Goal: Task Accomplishment & Management: Manage account settings

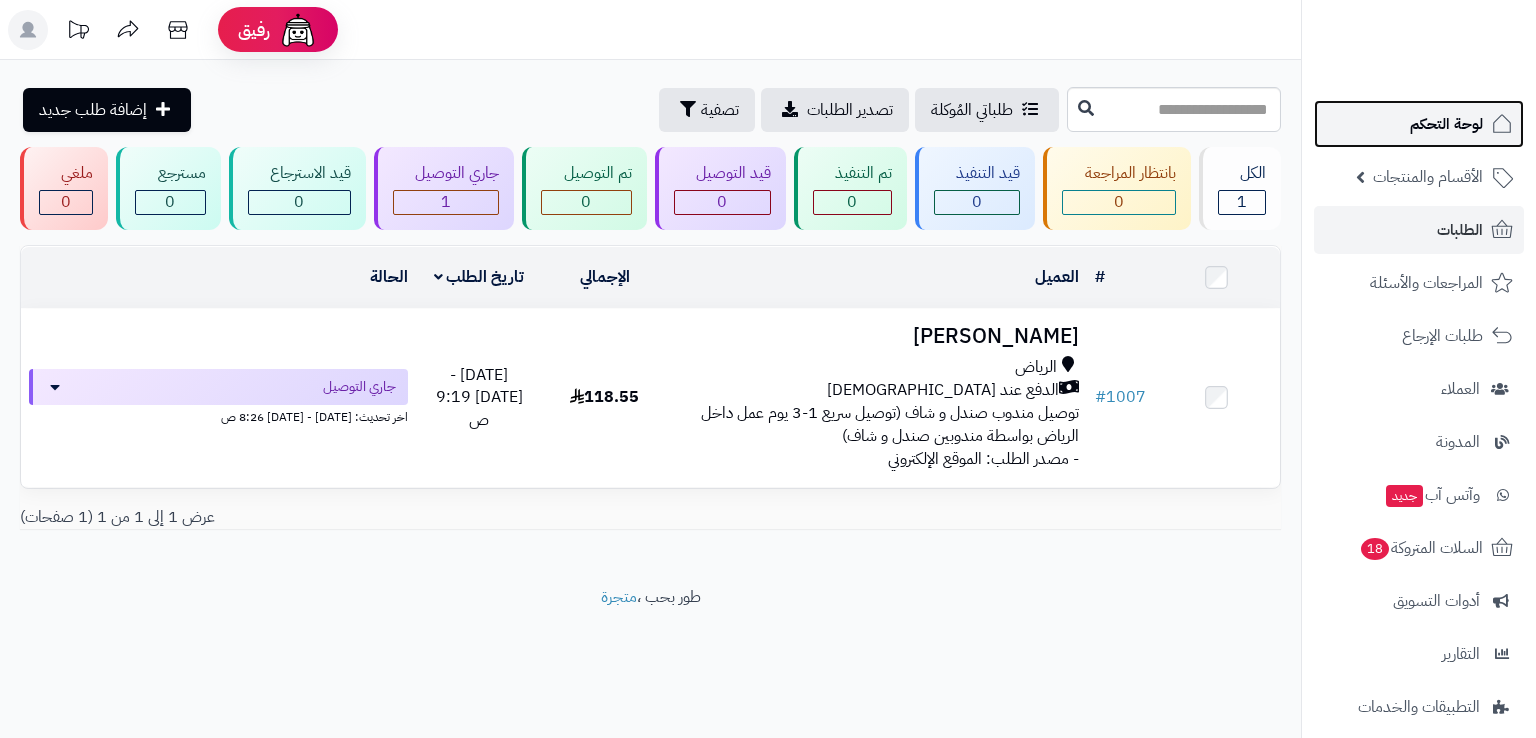
click at [1436, 136] on span "لوحة التحكم" at bounding box center [1446, 124] width 73 height 28
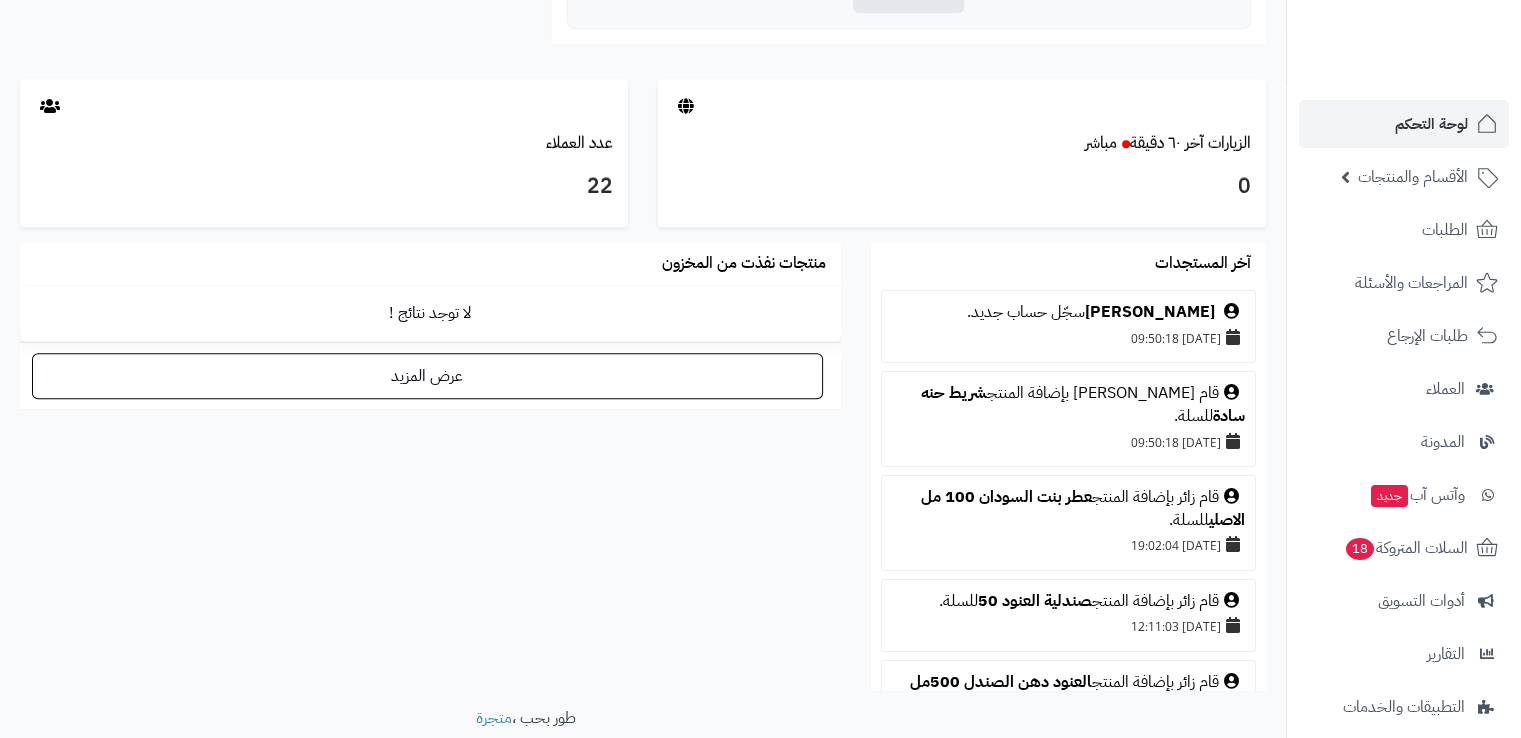
scroll to position [80, 0]
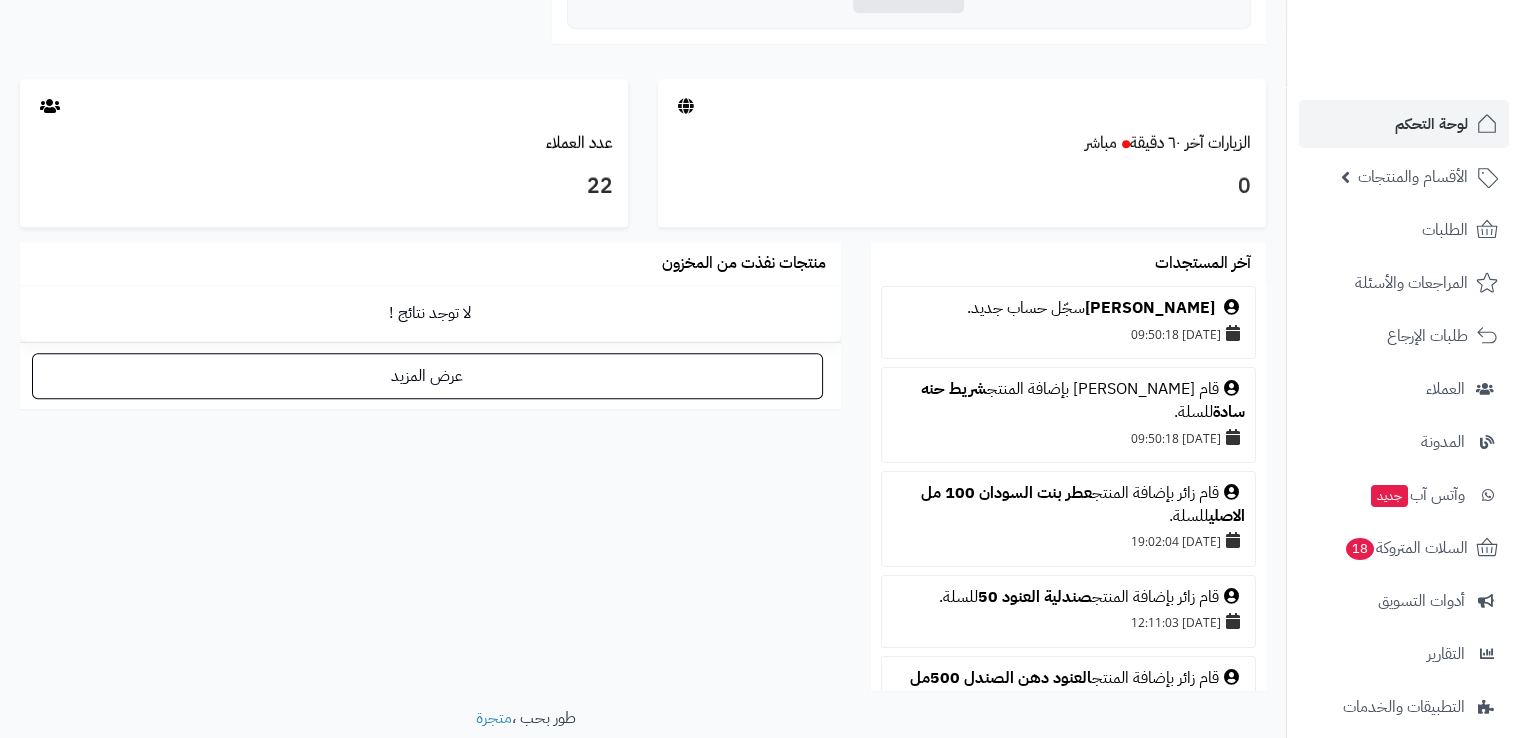
click at [696, 102] on div at bounding box center [962, 105] width 608 height 53
click at [1024, 132] on div "الزيارات آخر ٦٠ دقيقة مباشر" at bounding box center [962, 143] width 608 height 23
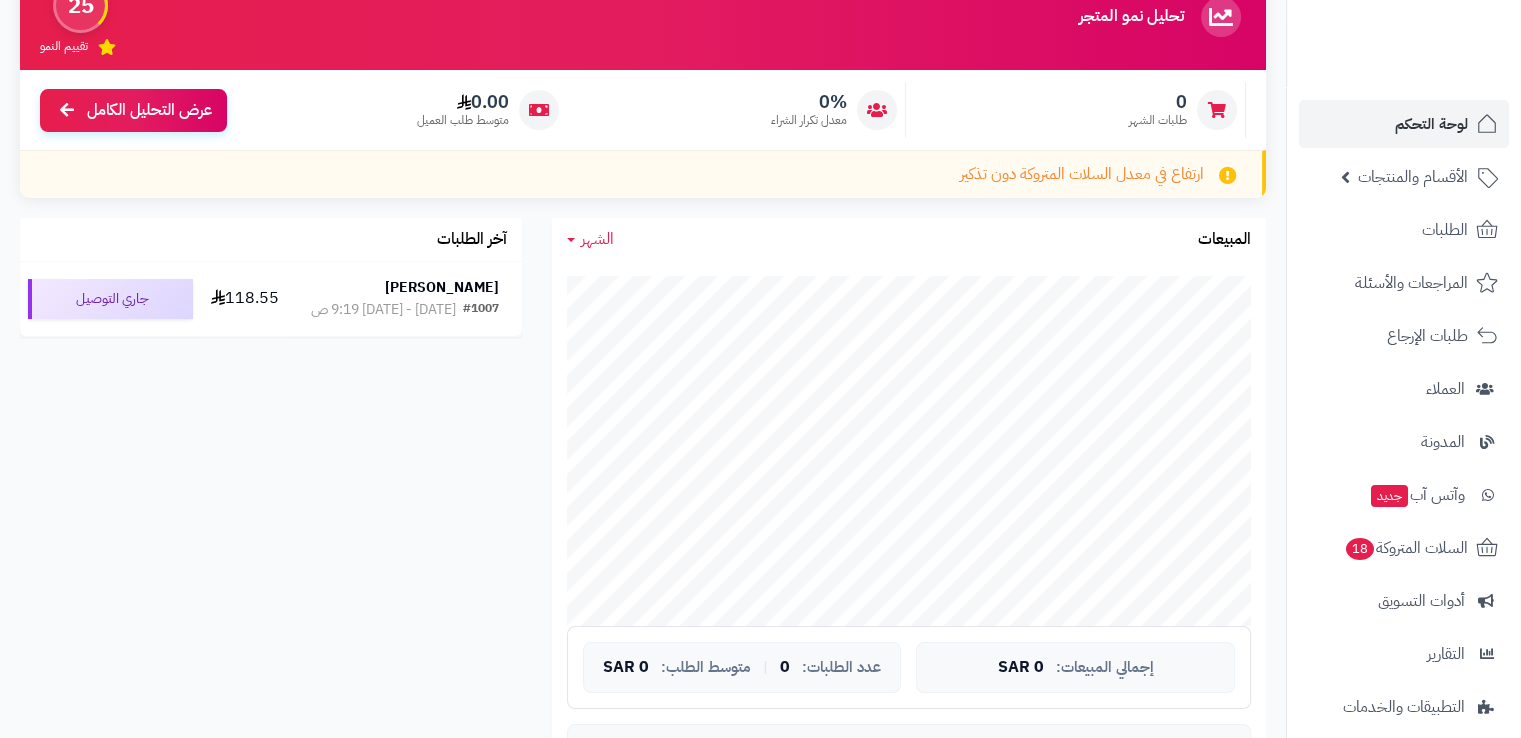
scroll to position [0, 0]
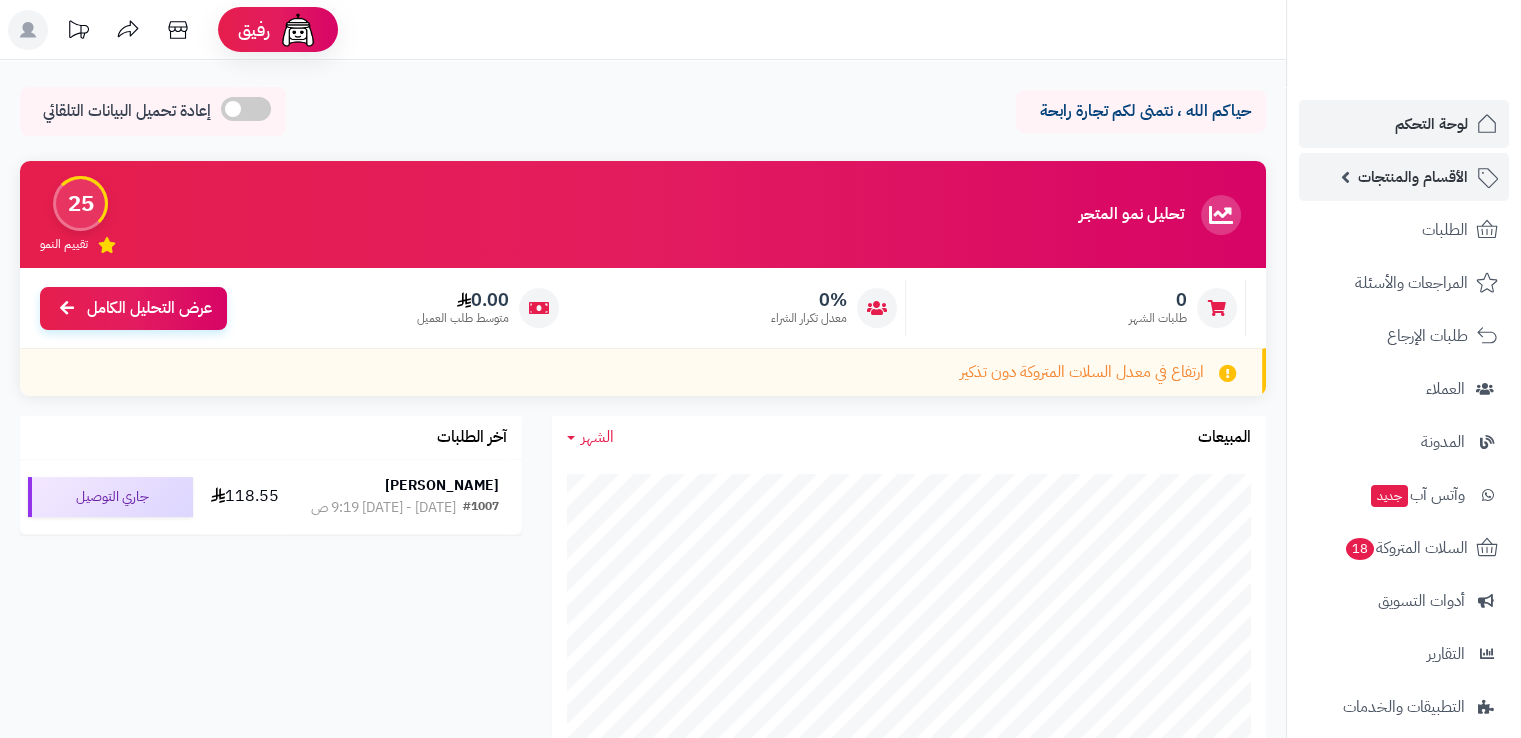
click at [1394, 170] on span "الأقسام والمنتجات" at bounding box center [1413, 177] width 110 height 28
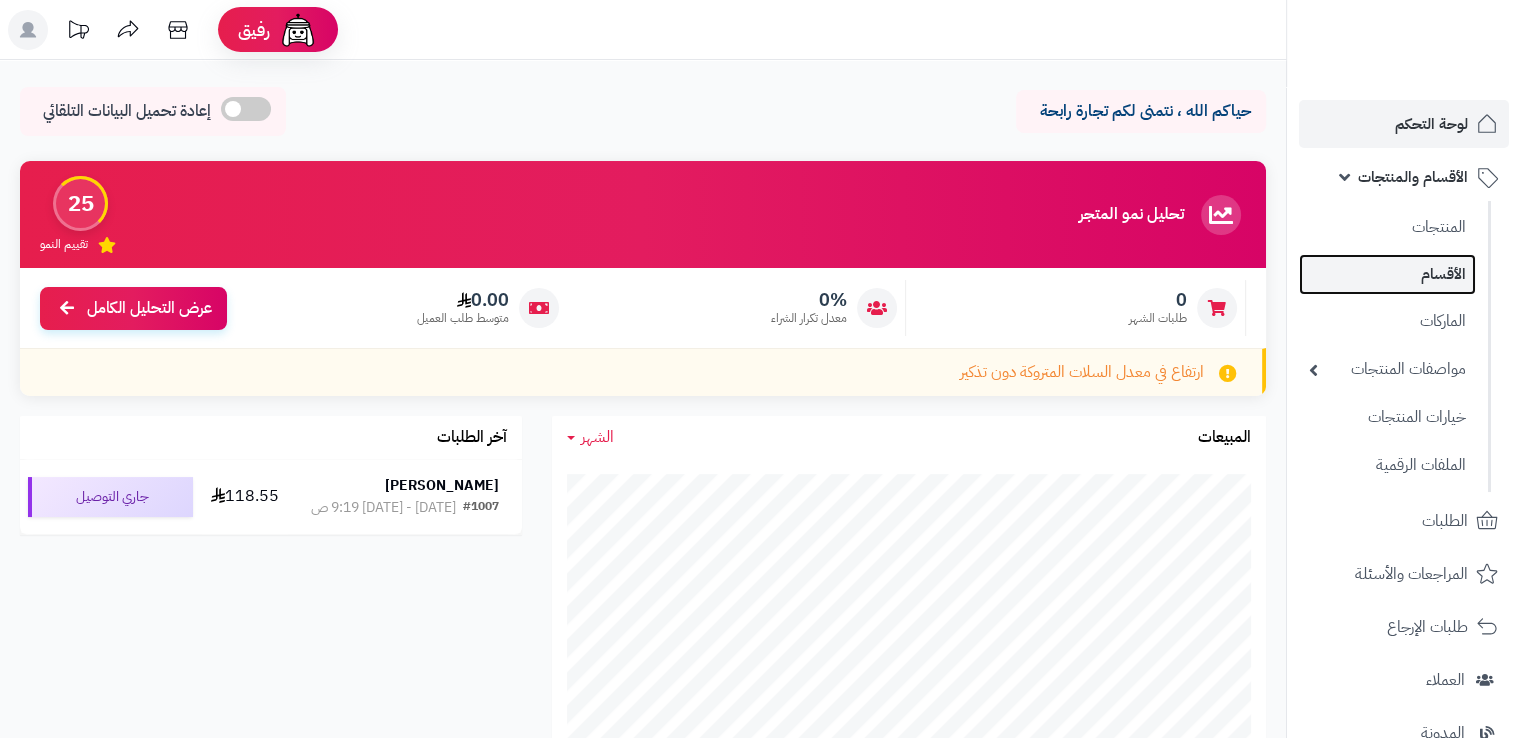
click at [1455, 263] on link "الأقسام" at bounding box center [1387, 274] width 177 height 41
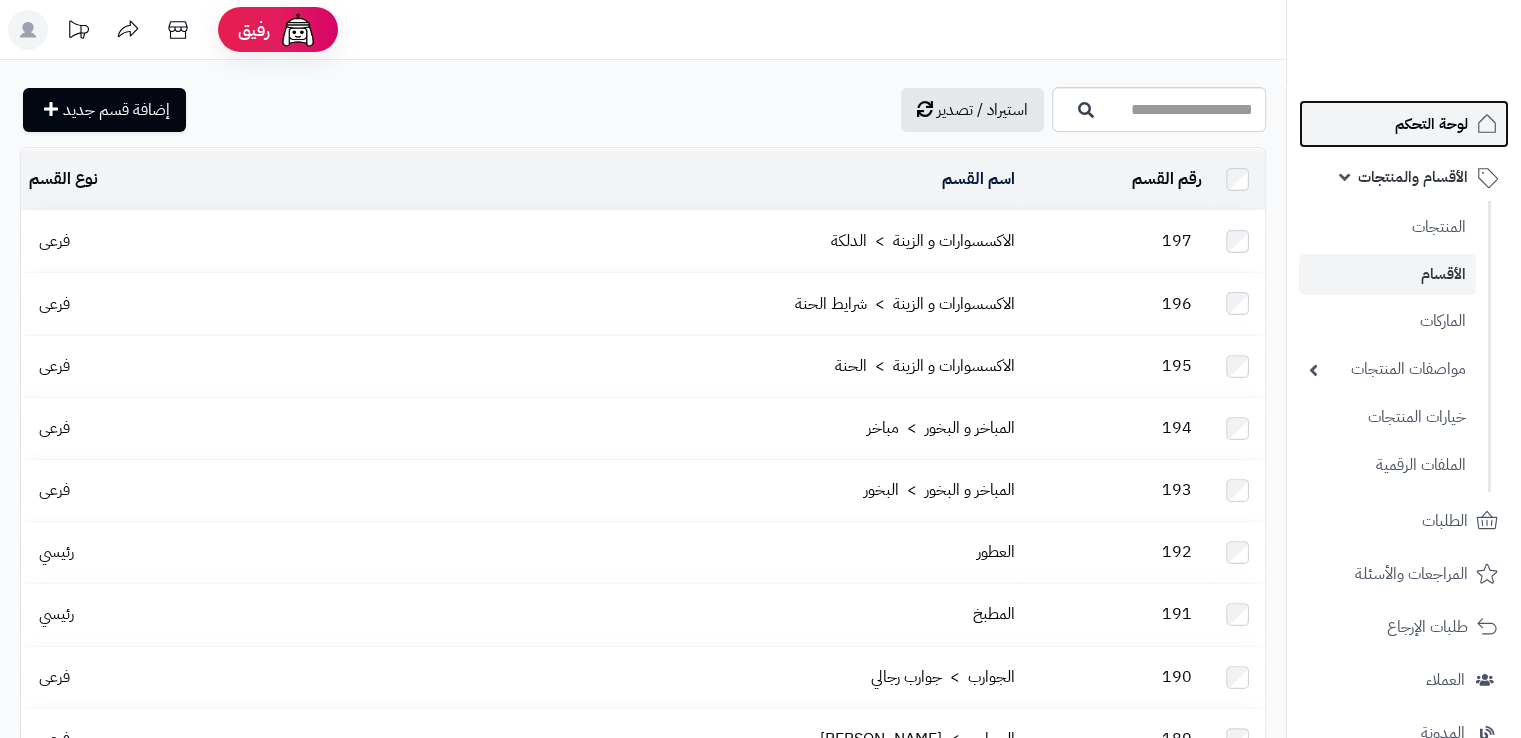
click at [1421, 133] on span "لوحة التحكم" at bounding box center [1431, 124] width 73 height 28
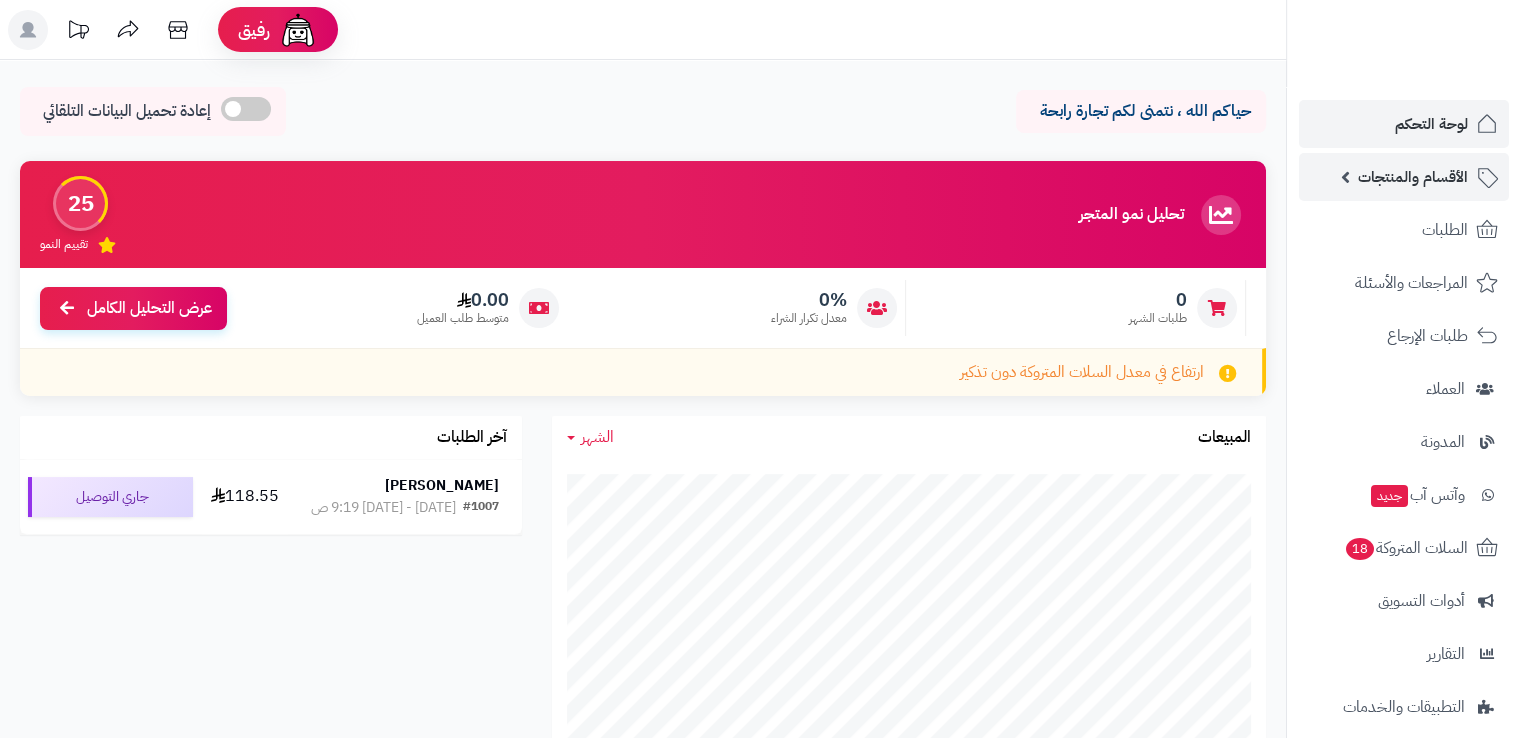
scroll to position [177, 0]
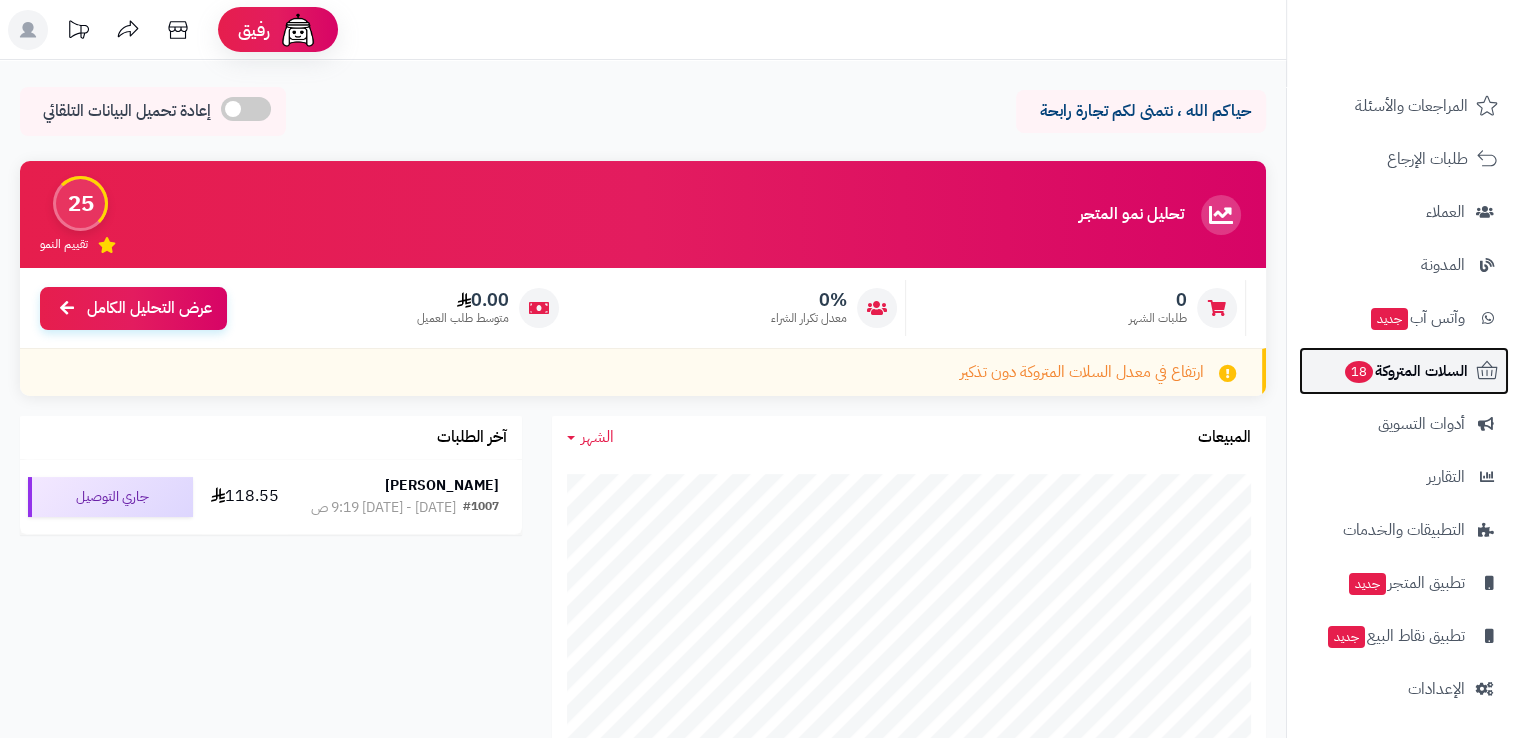
click at [1407, 373] on span "السلات المتروكة 18" at bounding box center [1405, 371] width 125 height 28
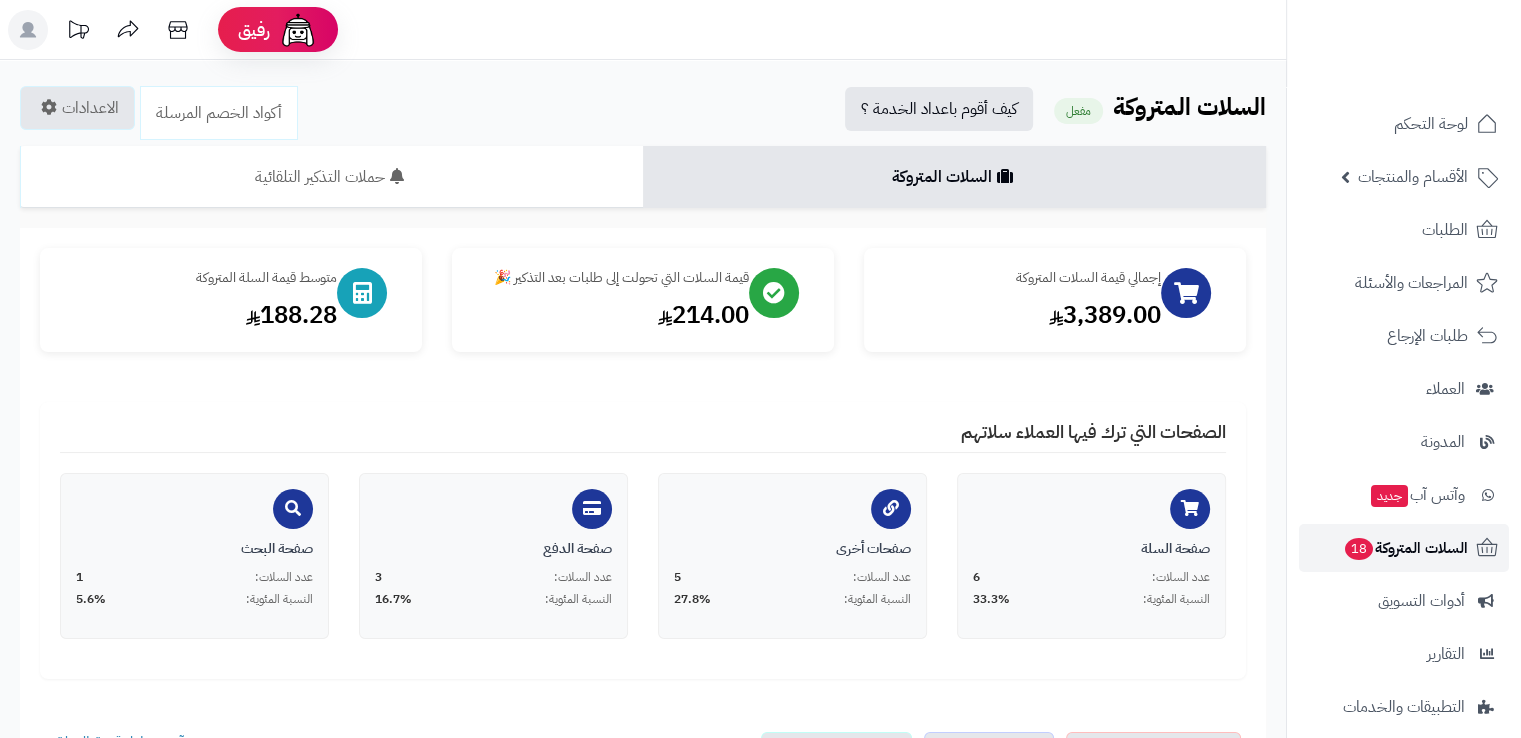
click at [1392, 551] on span "السلات المتروكة 18" at bounding box center [1405, 548] width 125 height 28
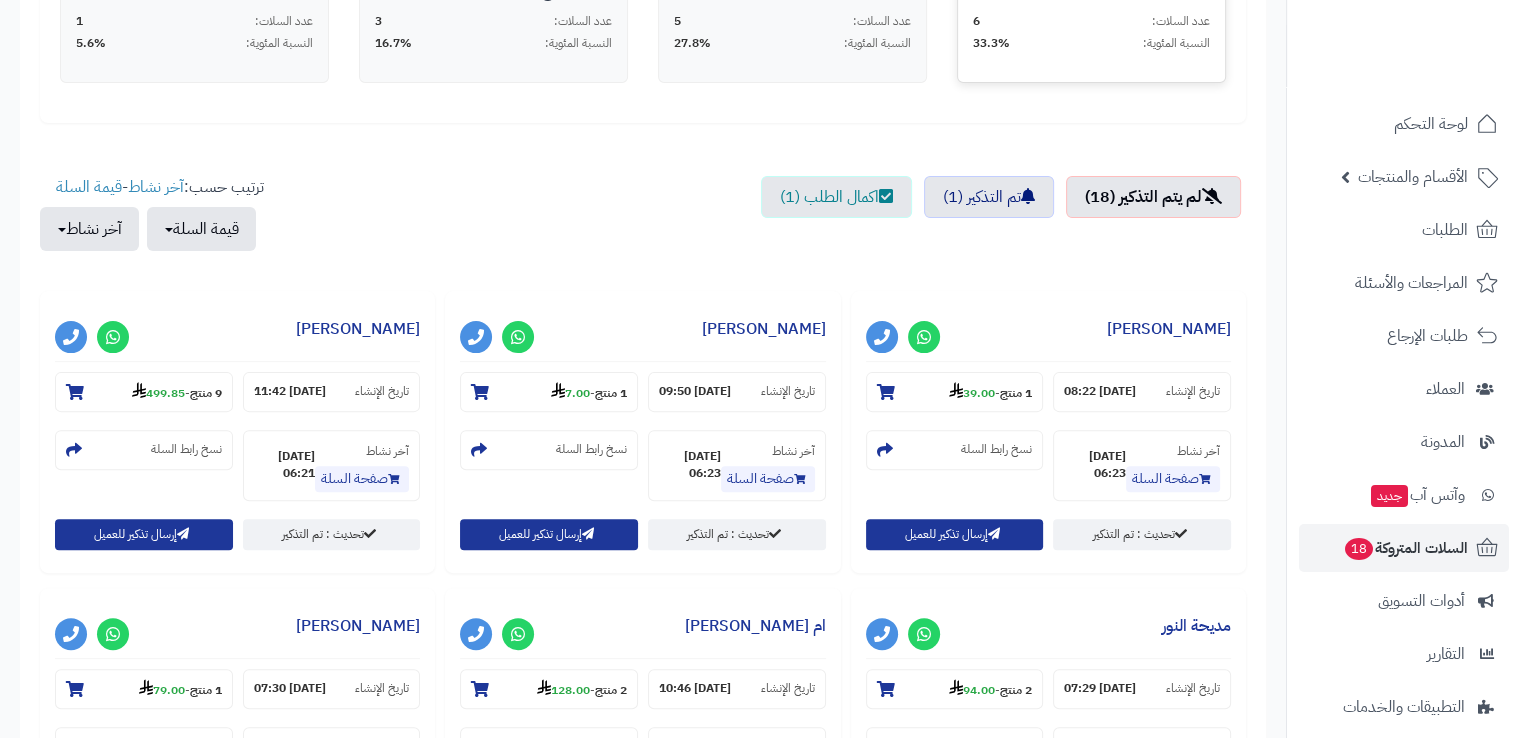
scroll to position [558, 0]
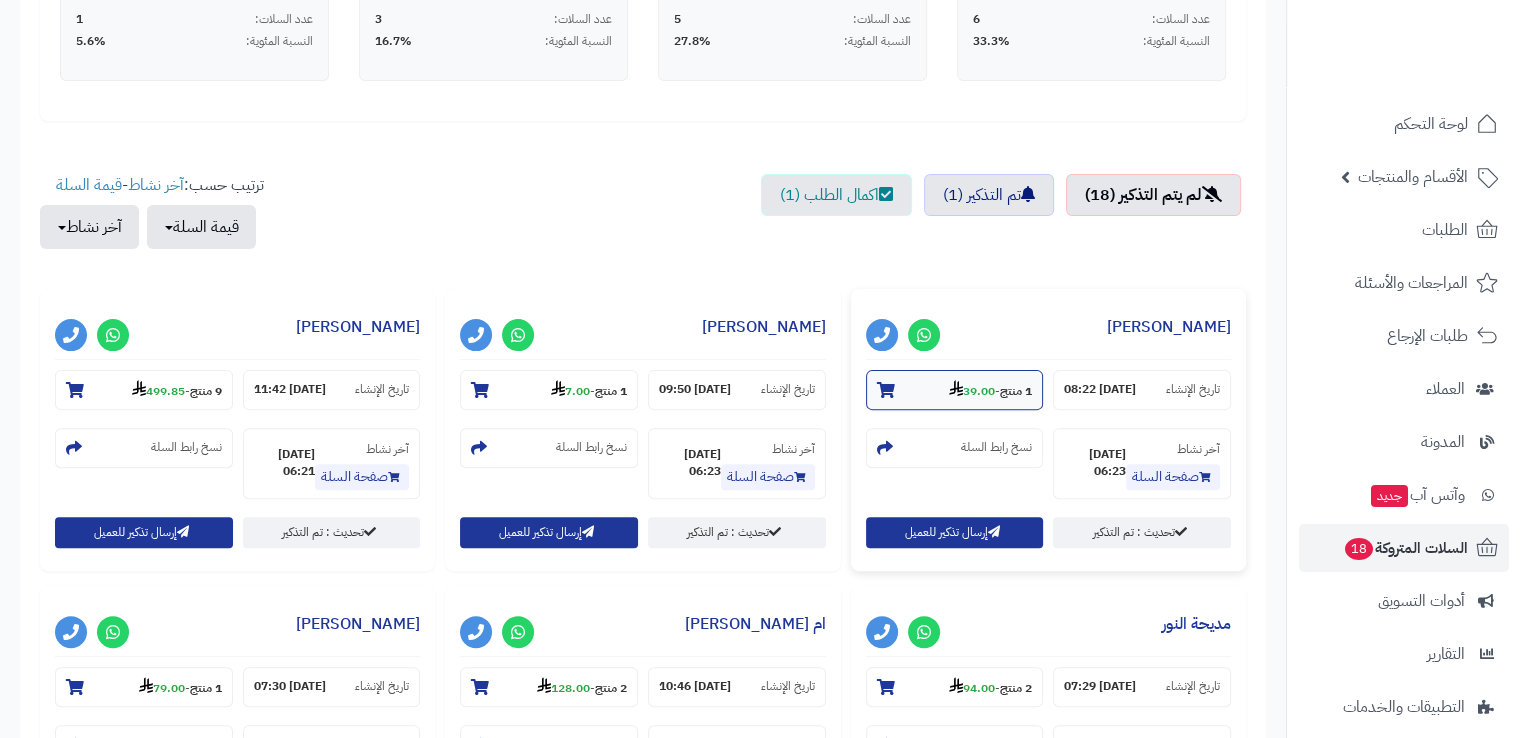
click at [980, 384] on strong "39.00" at bounding box center [972, 391] width 46 height 18
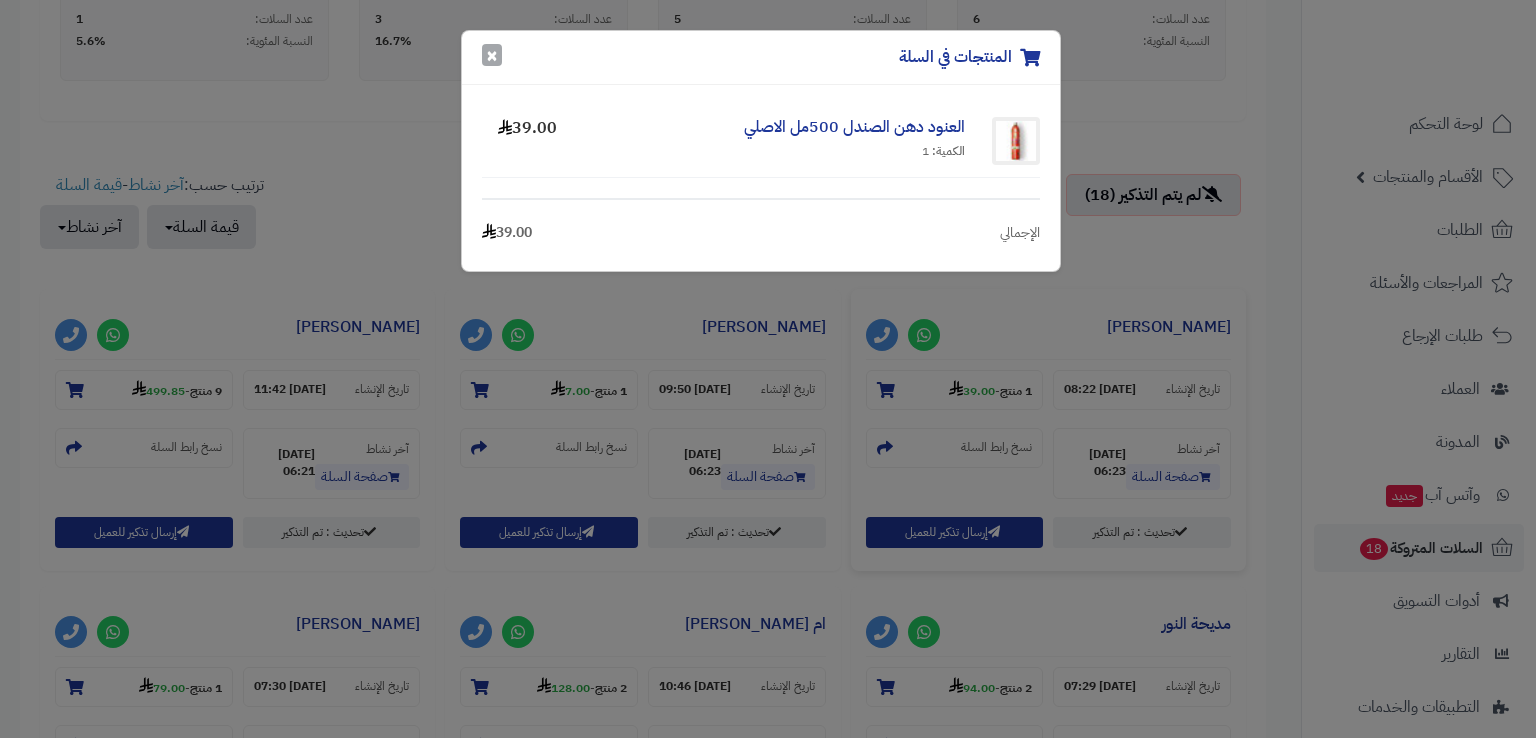
click at [488, 63] on button "×" at bounding box center [492, 55] width 20 height 22
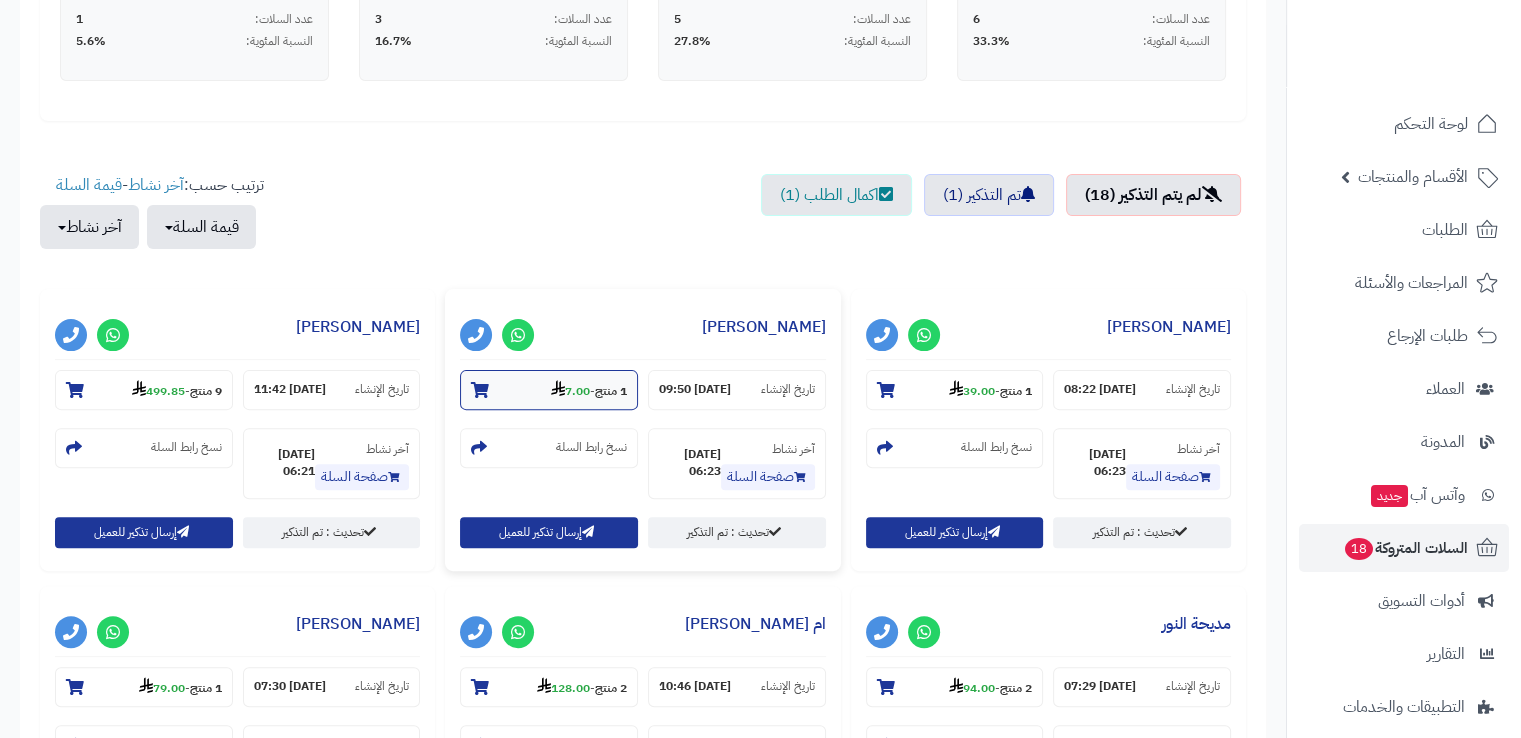
click at [536, 399] on section "1 منتج - 7.00" at bounding box center [549, 390] width 178 height 40
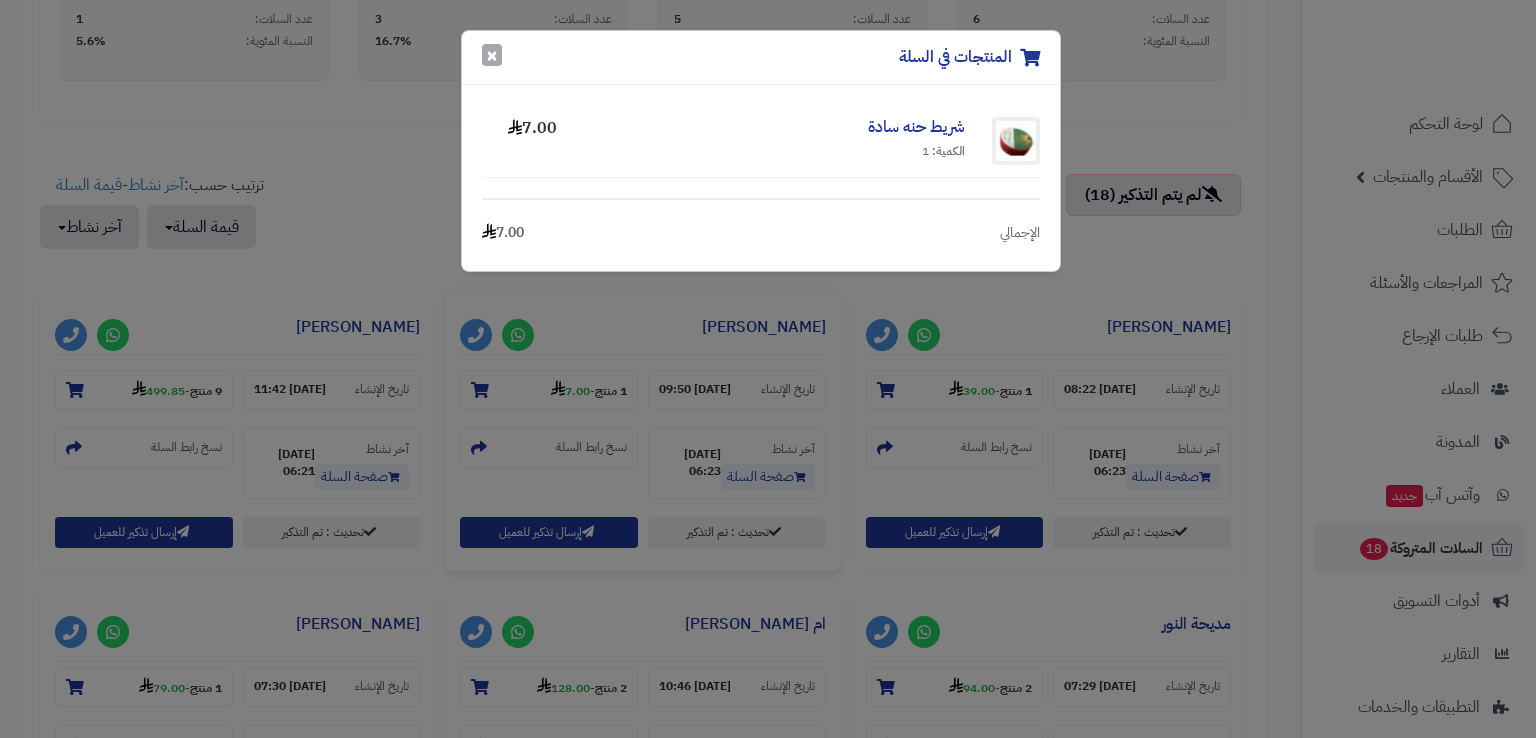
click at [492, 65] on button "×" at bounding box center [492, 55] width 20 height 22
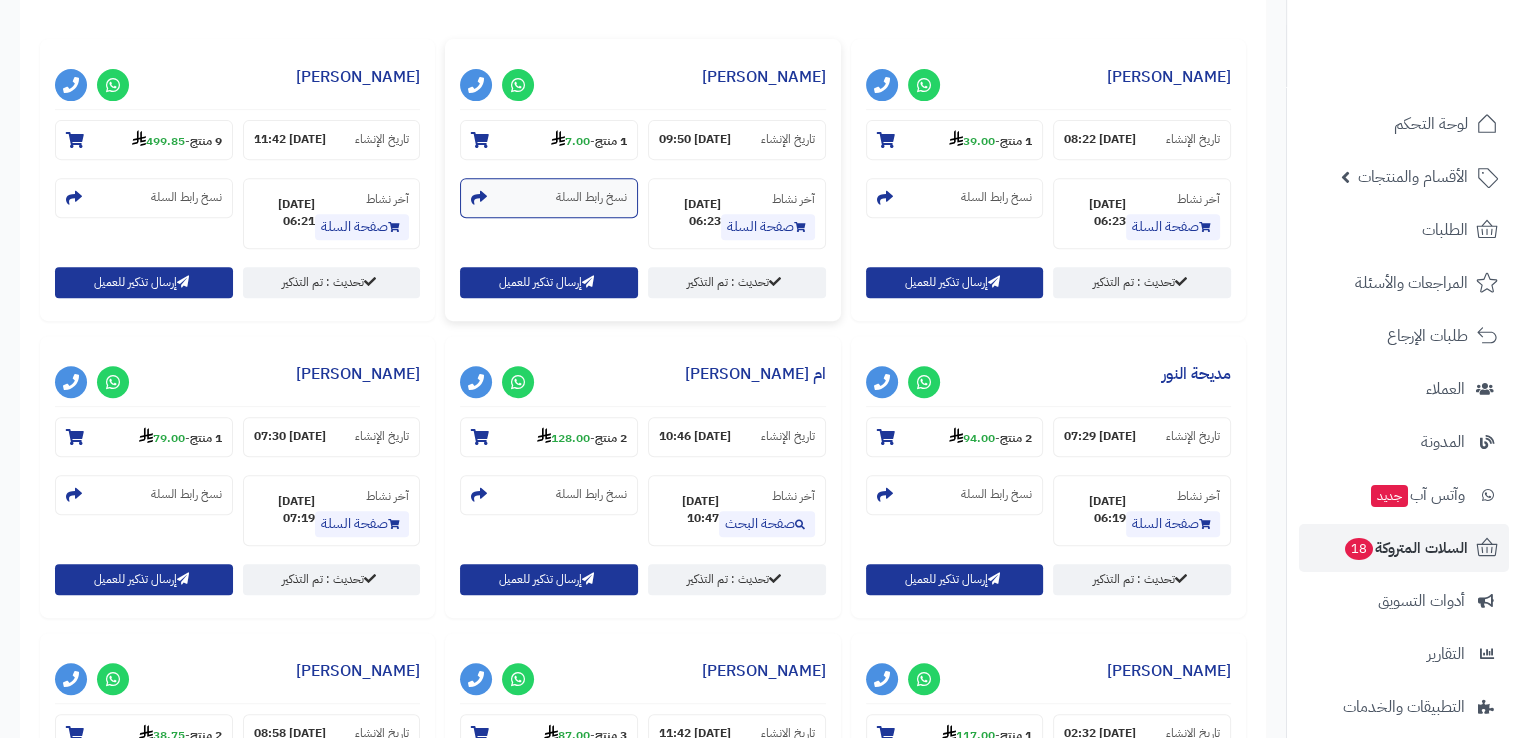
scroll to position [807, 0]
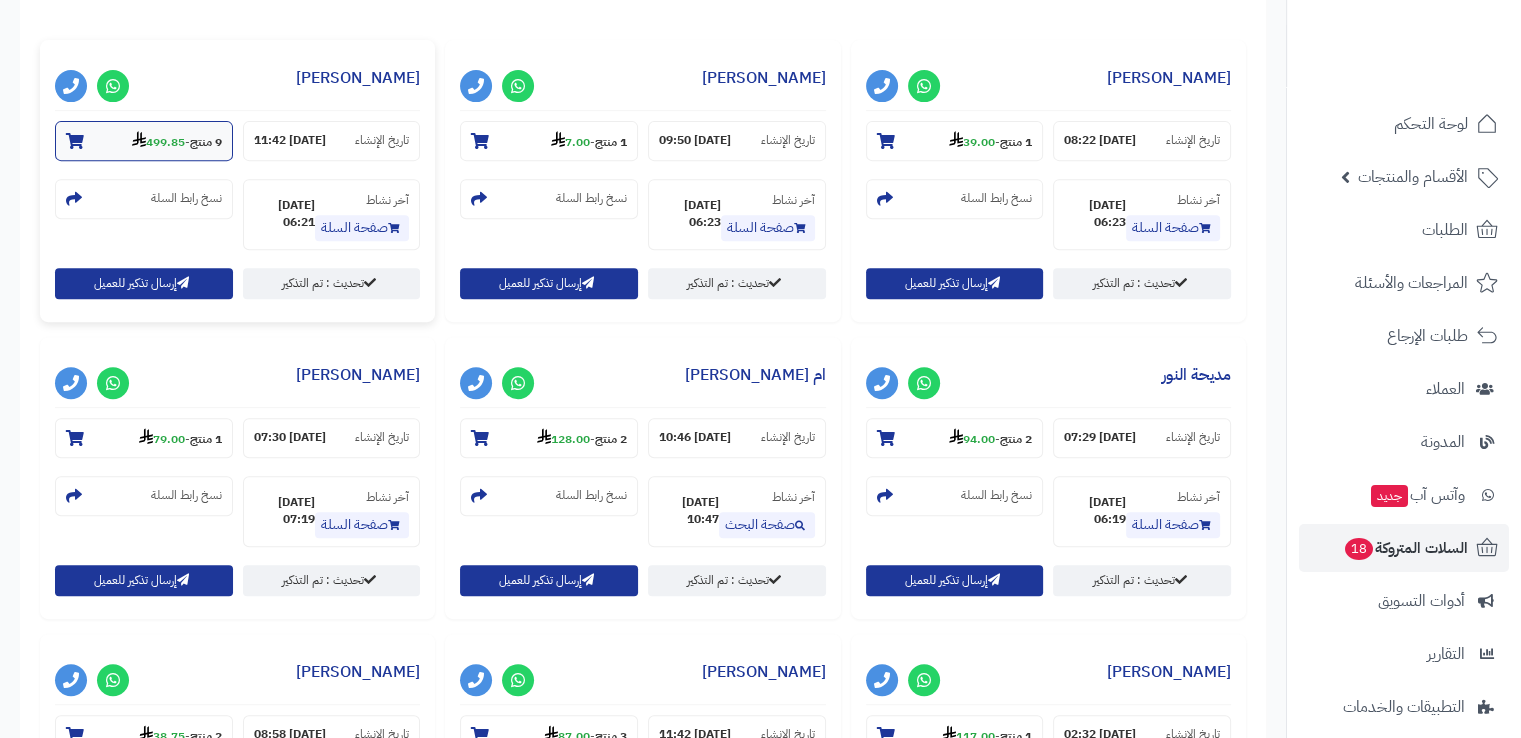
click at [174, 156] on section "9 منتج - 499.85" at bounding box center [144, 141] width 178 height 40
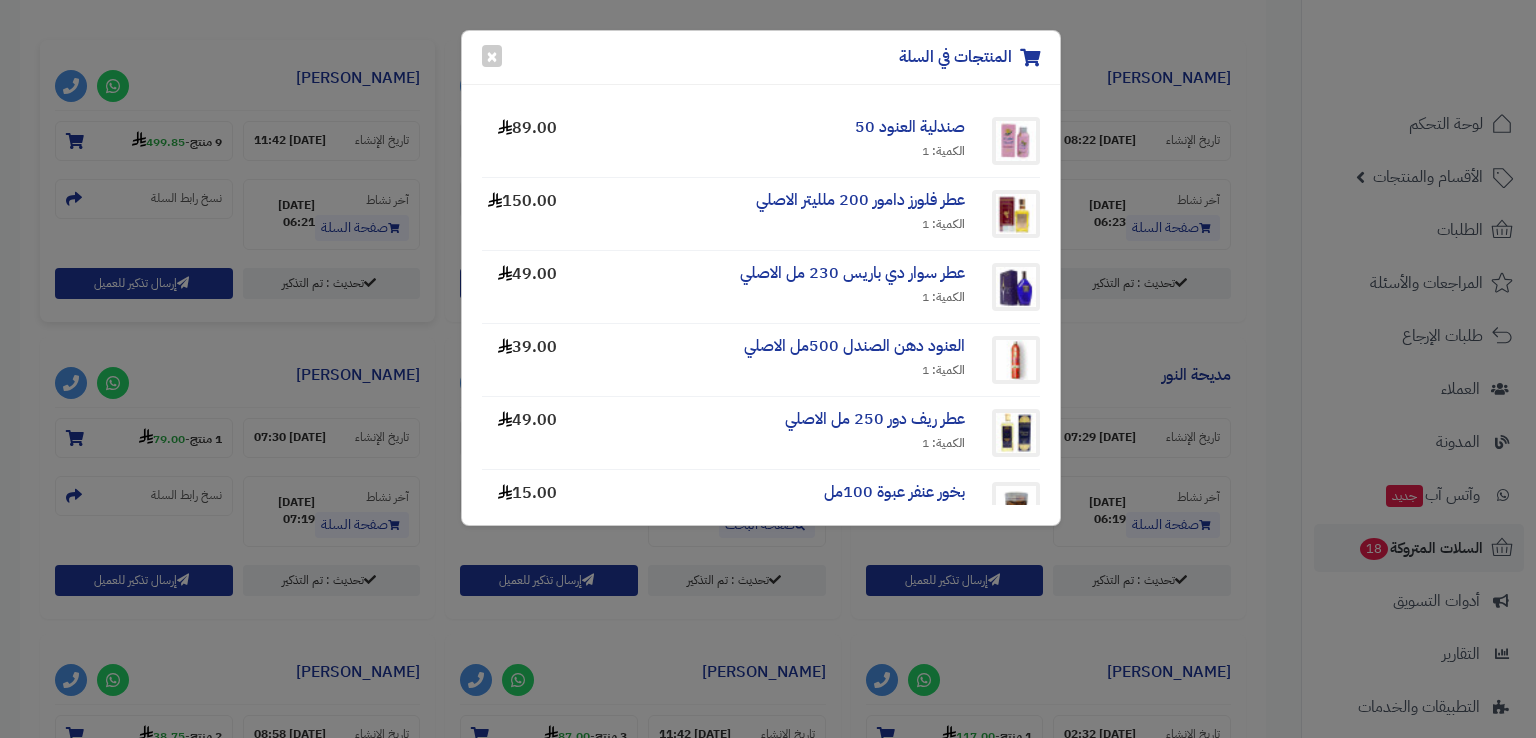
click at [23, 245] on div "المنتجات في السلة × صندلية العنود 50 الكمية: 1 89.00 عطر فلورز دامور 200 ملليتر…" at bounding box center [768, 369] width 1536 height 738
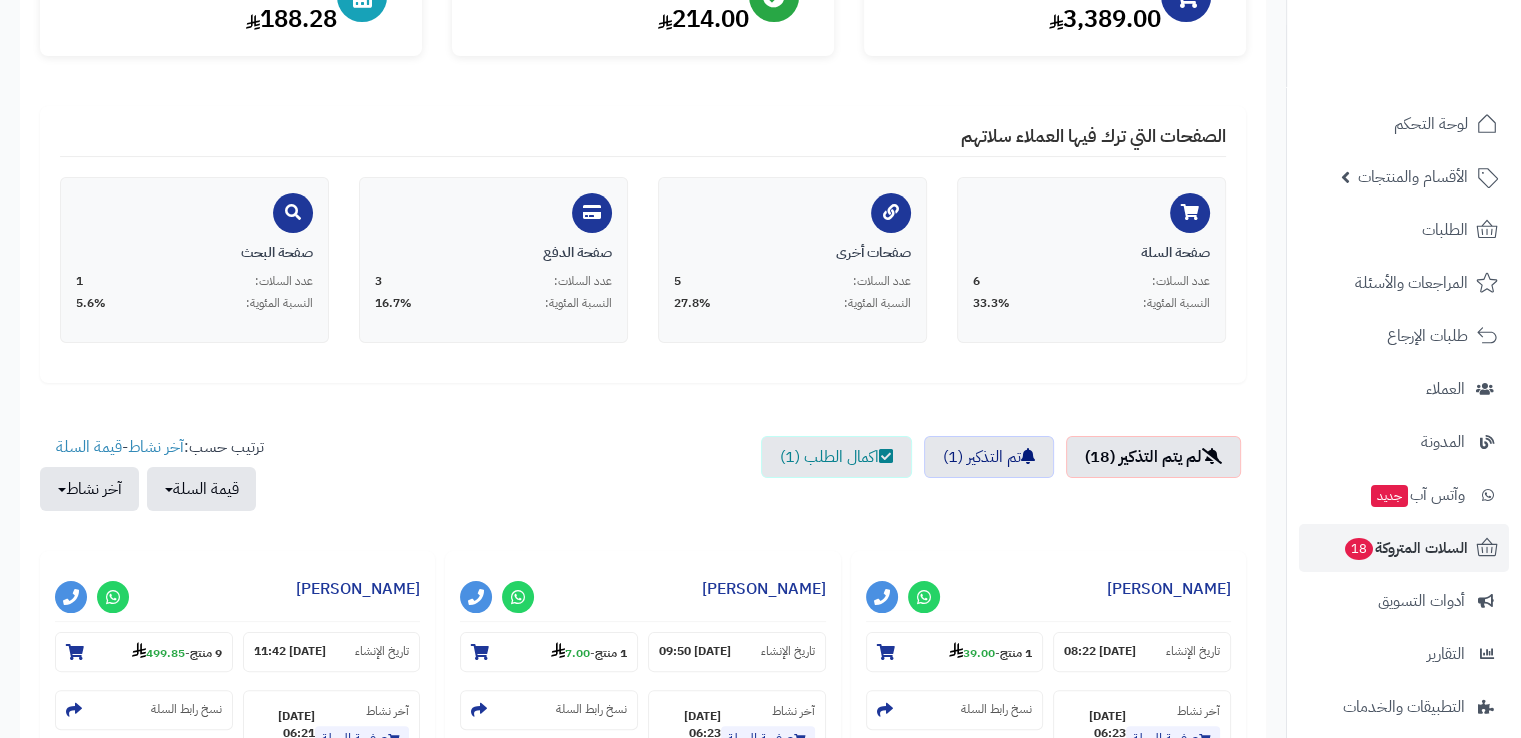
scroll to position [0, 0]
